Goal: Navigation & Orientation: Find specific page/section

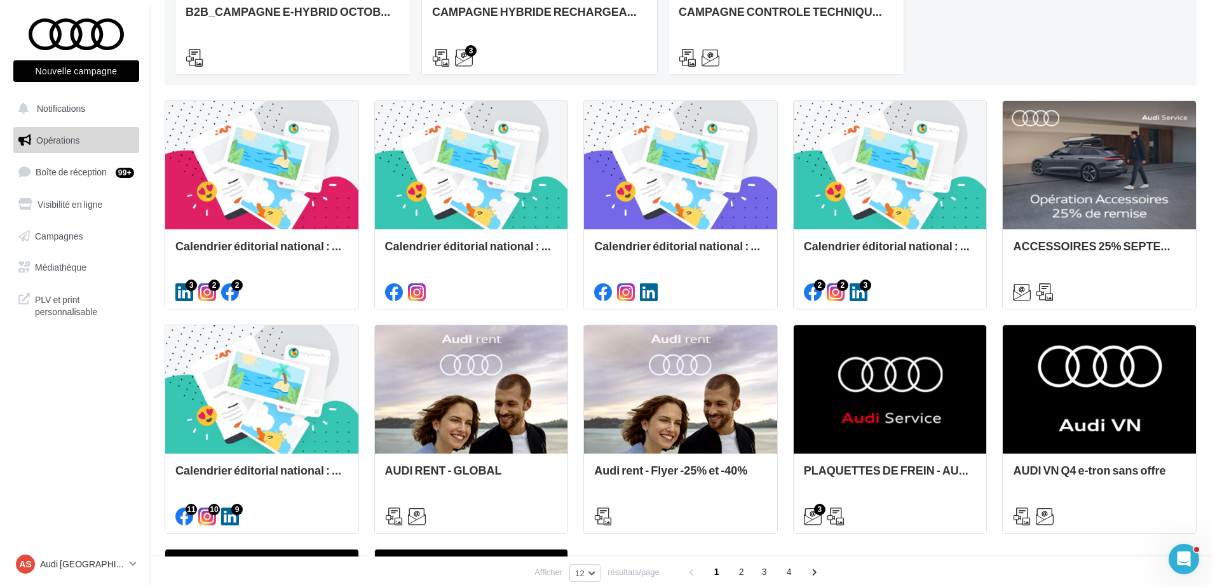
scroll to position [318, 0]
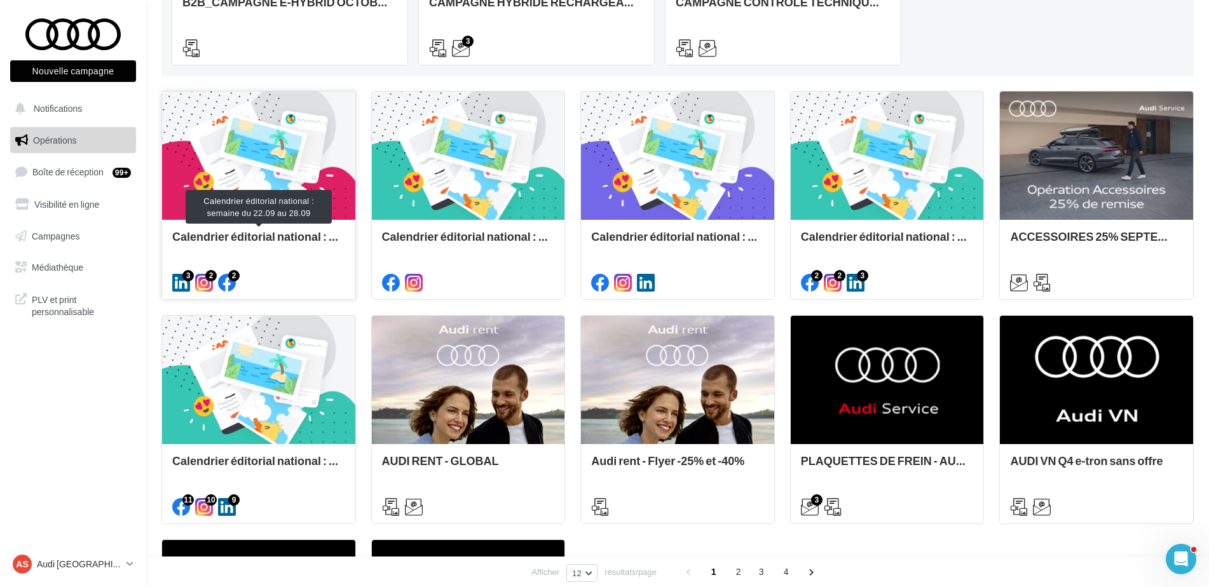
click at [309, 231] on div "Calendrier éditorial national : semaine du 22.09 au 28.09" at bounding box center [258, 242] width 173 height 25
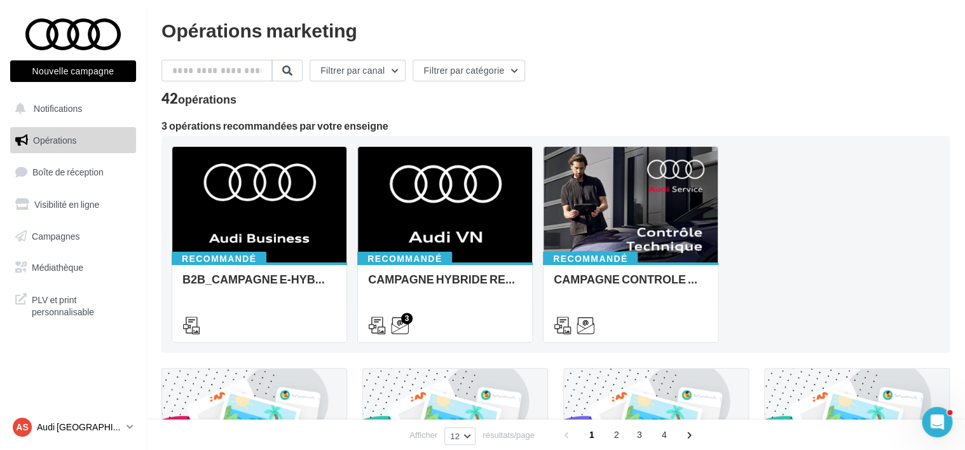
click at [115, 427] on p "Audi [GEOGRAPHIC_DATA]" at bounding box center [79, 427] width 85 height 13
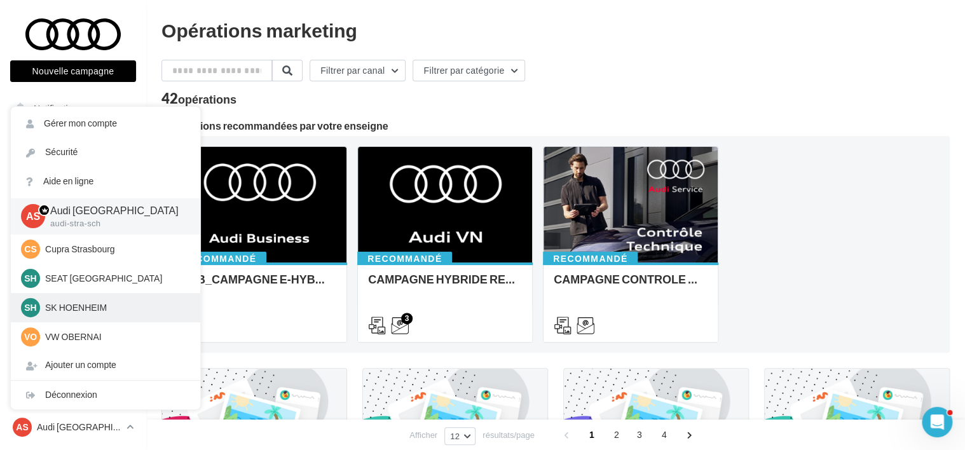
click at [94, 319] on div "SH SK HOENHEIM sk-hoen-tou" at bounding box center [105, 307] width 189 height 29
click at [94, 315] on div "SH SK HOENHEIM sk-hoen-tou" at bounding box center [105, 307] width 169 height 19
